Goal: Transaction & Acquisition: Download file/media

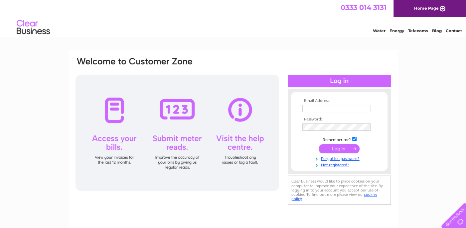
type input "[EMAIL_ADDRESS][DOMAIN_NAME]"
click at [338, 149] on input "submit" at bounding box center [338, 148] width 41 height 9
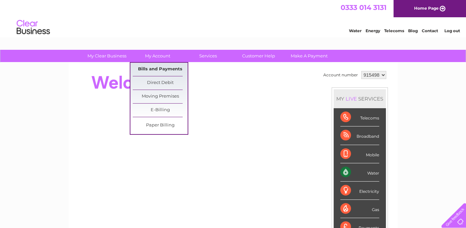
click at [164, 69] on link "Bills and Payments" at bounding box center [160, 69] width 55 height 13
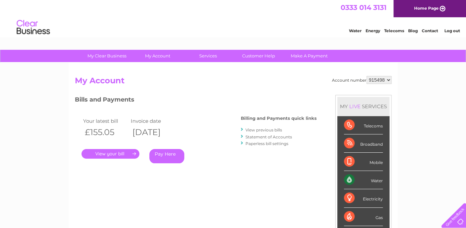
click at [262, 130] on link "View previous bills" at bounding box center [263, 130] width 37 height 5
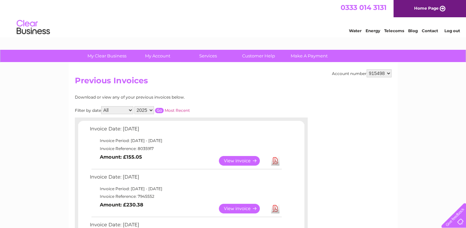
click at [274, 161] on link "Download" at bounding box center [275, 161] width 8 height 10
